Goal: Find specific page/section: Find specific page/section

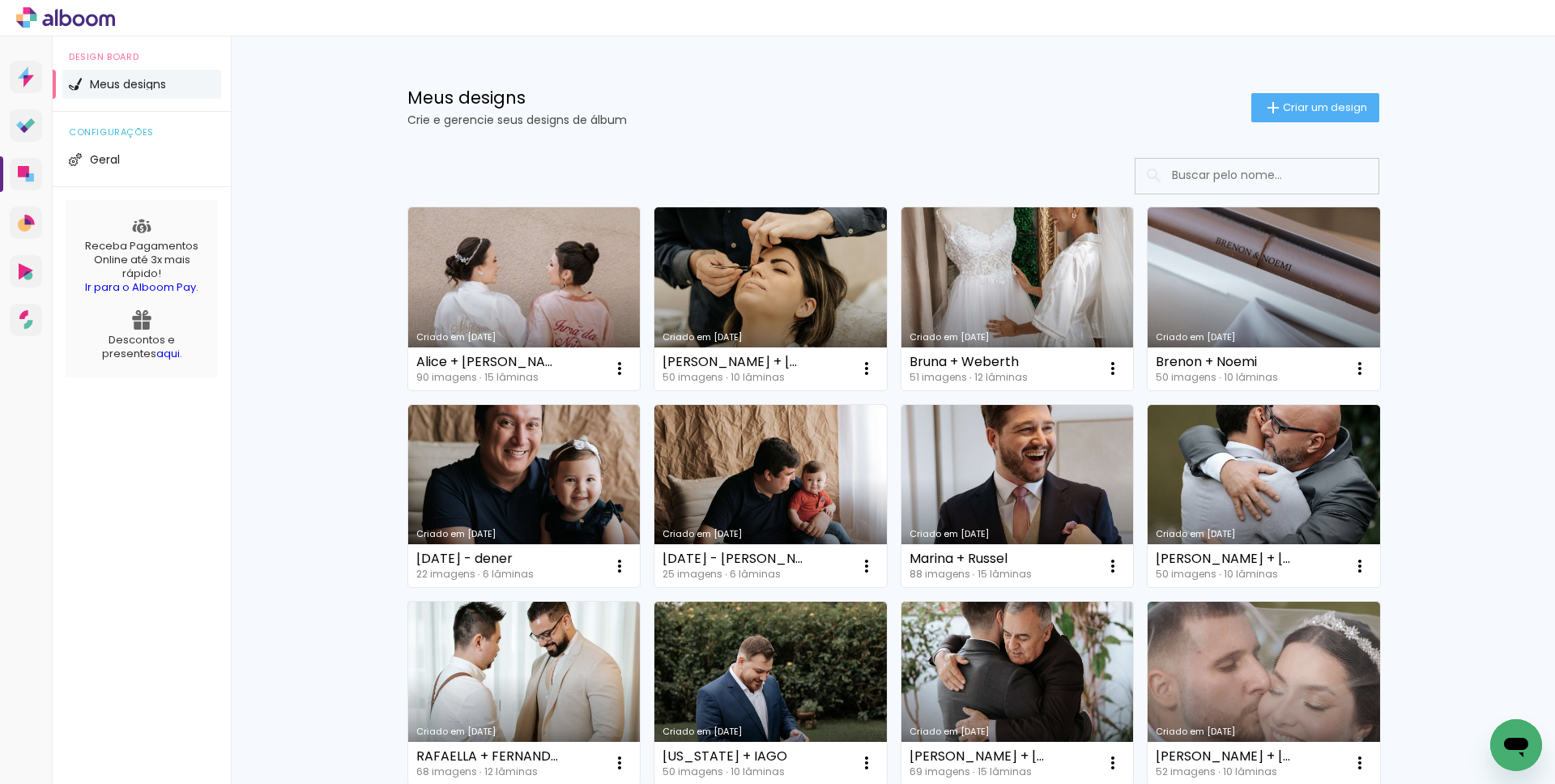
click at [70, 18] on icon at bounding box center [66, 17] width 12 height 17
click at [29, 325] on icon at bounding box center [28, 323] width 9 height 9
click at [19, 327] on icon at bounding box center [26, 320] width 13 height 19
